Goal: Check status: Check status

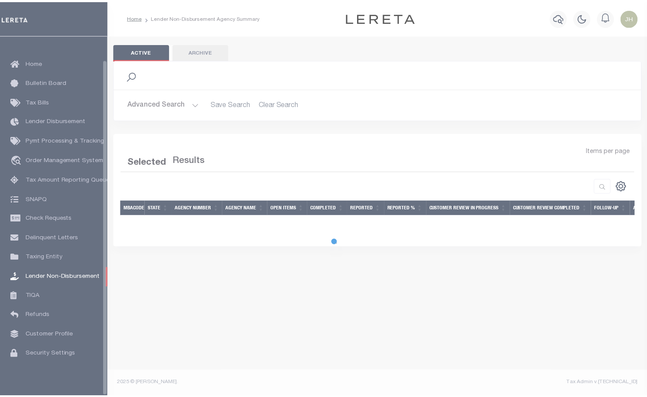
scroll to position [25, 0]
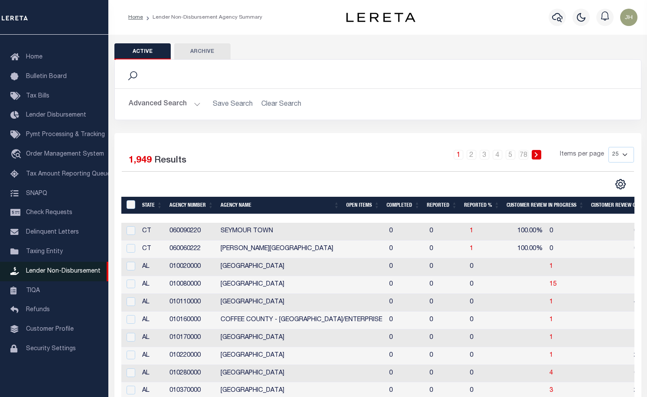
click at [67, 274] on span "Lender Non-Disbursement" at bounding box center [63, 271] width 75 height 6
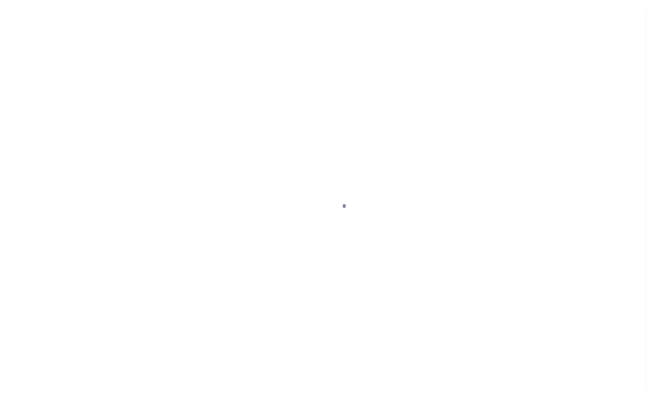
scroll to position [25, 0]
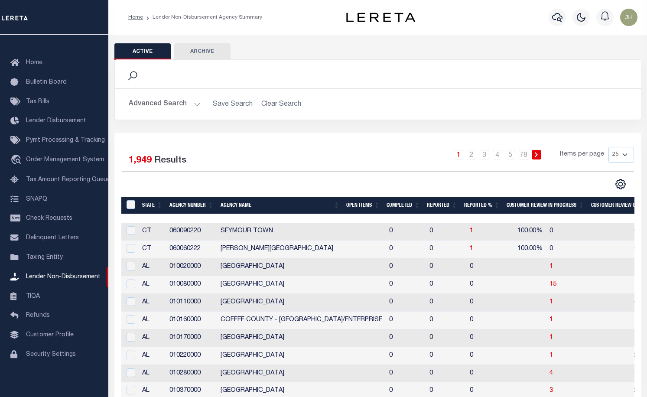
click at [362, 205] on th "Open Items" at bounding box center [363, 206] width 40 height 18
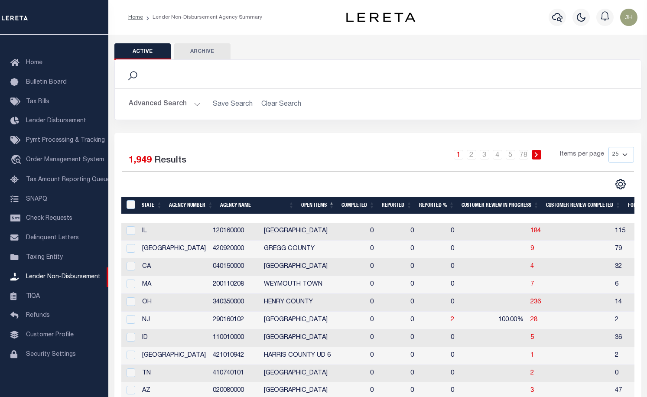
click at [319, 207] on th "Open Items" at bounding box center [318, 206] width 40 height 18
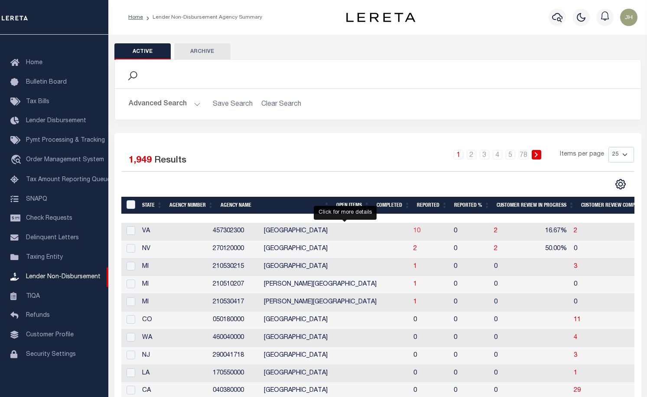
click at [414, 234] on span "10" at bounding box center [417, 231] width 7 height 6
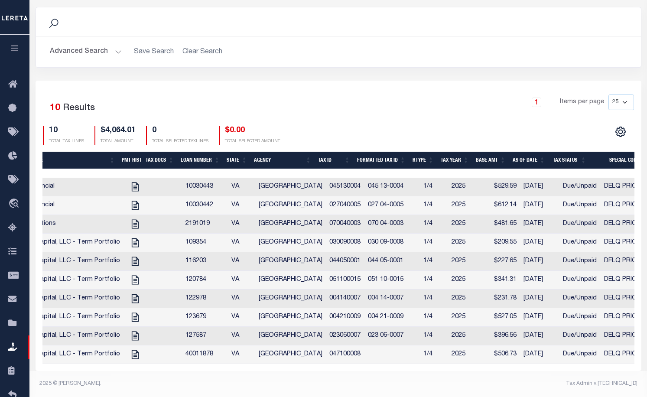
scroll to position [0, 241]
drag, startPoint x: 454, startPoint y: 365, endPoint x: 179, endPoint y: 364, distance: 275.7
click at [179, 364] on div "Selected 10 Results 1 Items per page 25 50 100 200 10 $4,064.01 0" at bounding box center [339, 226] width 606 height 290
click at [189, 382] on div "2025 © [PERSON_NAME]." at bounding box center [186, 384] width 306 height 8
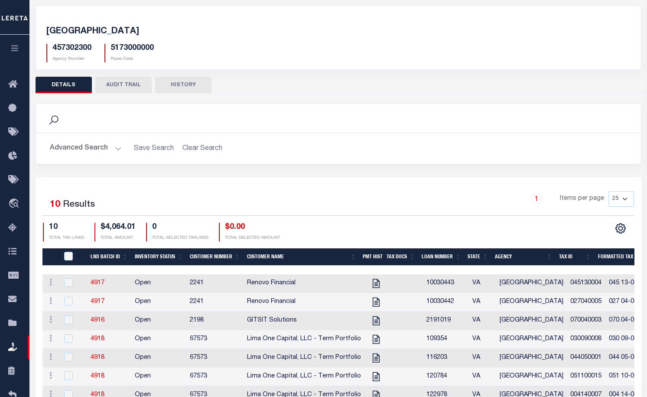
scroll to position [0, 0]
